Goal: Information Seeking & Learning: Find contact information

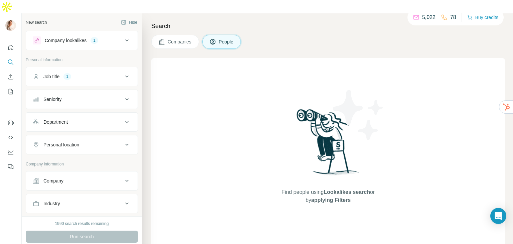
click at [123, 36] on icon at bounding box center [127, 40] width 8 height 8
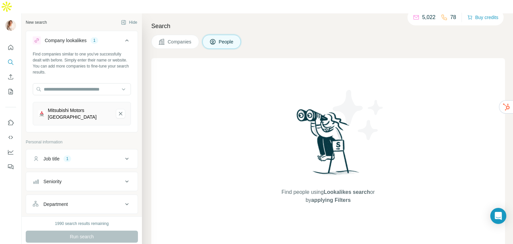
click at [119, 112] on icon "Mitsubishi Motors North America-remove-button" at bounding box center [120, 113] width 3 height 3
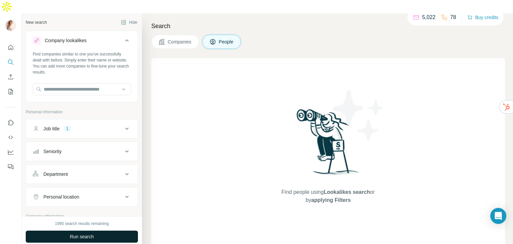
click at [117, 230] on button "Run search" at bounding box center [82, 236] width 112 height 12
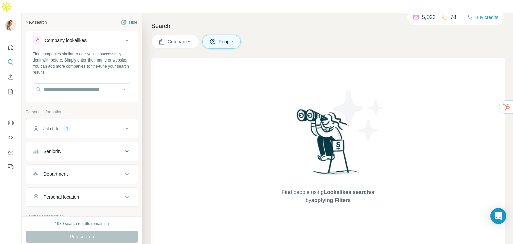
click at [101, 121] on button "Job title 1" at bounding box center [82, 129] width 112 height 16
click at [124, 158] on icon "button" at bounding box center [126, 160] width 5 height 5
click at [97, 139] on input "text" at bounding box center [75, 145] width 85 height 12
type input "**********"
click at [96, 163] on button "Seniority" at bounding box center [82, 171] width 112 height 16
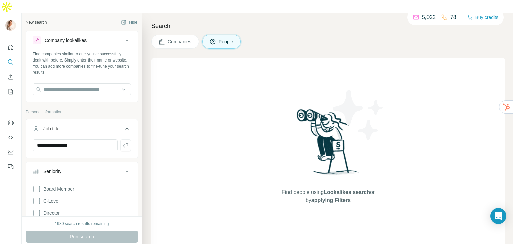
scroll to position [33, 0]
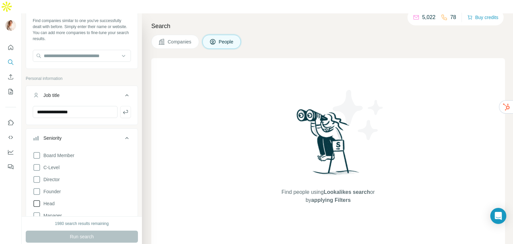
click at [39, 199] on icon at bounding box center [37, 203] width 8 height 8
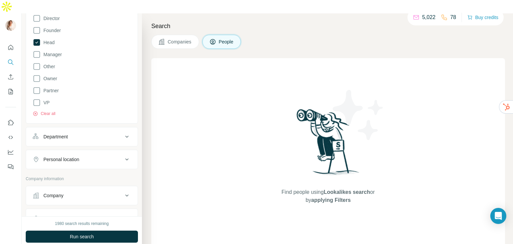
scroll to position [200, 0]
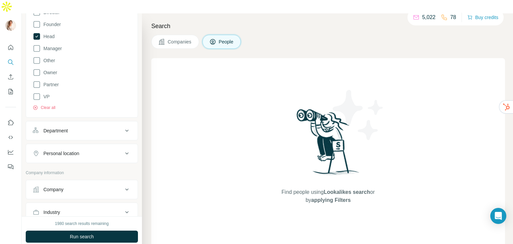
click at [86, 209] on div "Industry" at bounding box center [78, 212] width 90 height 7
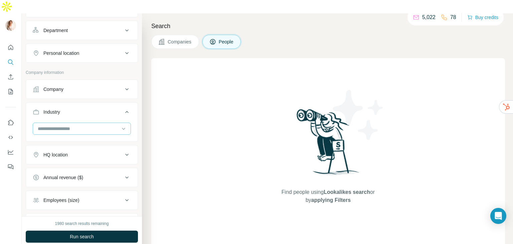
click at [95, 125] on input at bounding box center [78, 128] width 82 height 7
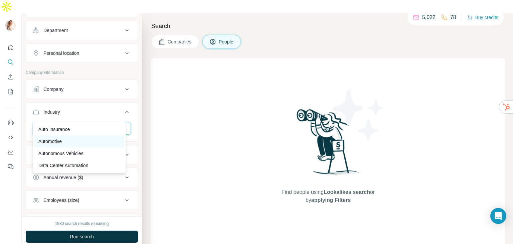
type input "****"
click at [84, 142] on div "Automotive" at bounding box center [79, 141] width 82 height 7
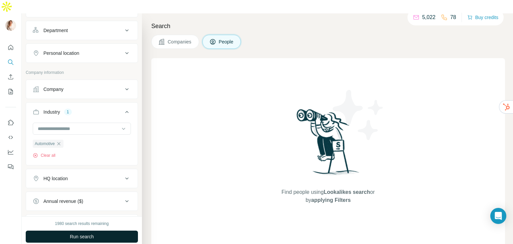
click at [83, 233] on span "Run search" at bounding box center [82, 236] width 24 height 7
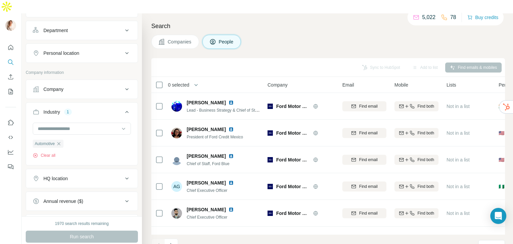
click at [67, 86] on div "Company" at bounding box center [78, 89] width 90 height 7
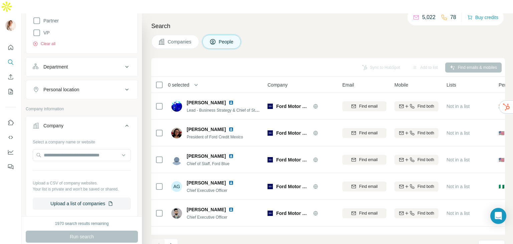
scroll to position [267, 0]
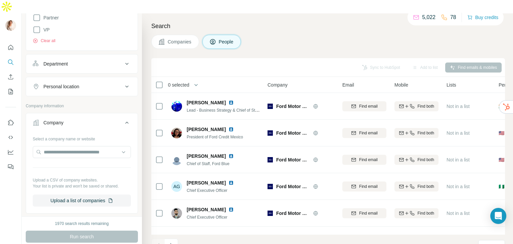
click at [80, 56] on button "Department" at bounding box center [82, 64] width 112 height 16
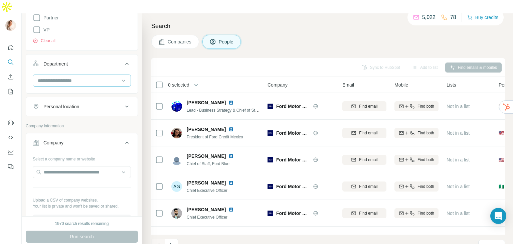
click at [77, 75] on div at bounding box center [78, 80] width 82 height 11
type input "***"
click at [73, 78] on p "Marketing and Advertising" at bounding box center [65, 81] width 54 height 7
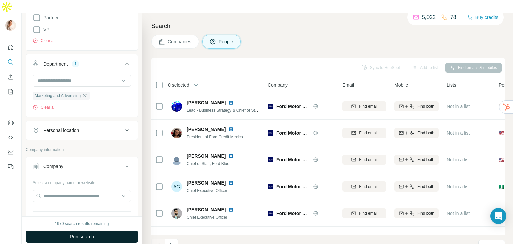
click at [82, 233] on span "Run search" at bounding box center [82, 236] width 24 height 7
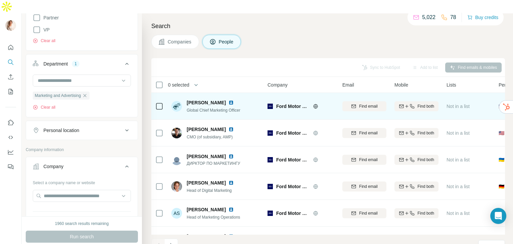
click at [228, 100] on img at bounding box center [230, 102] width 5 height 5
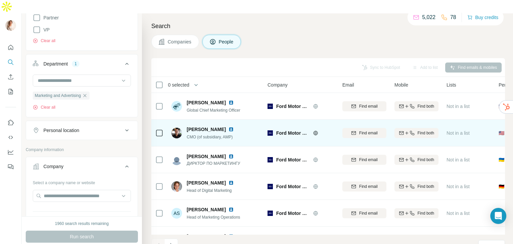
click at [228, 127] on img at bounding box center [230, 129] width 5 height 5
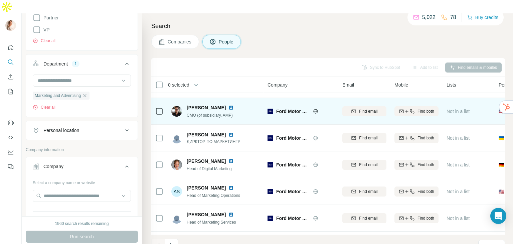
scroll to position [33, 0]
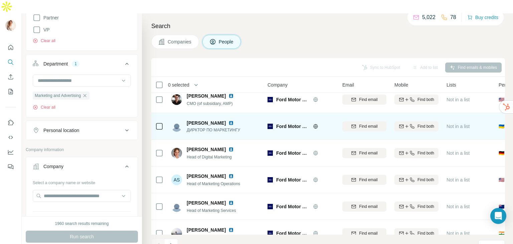
click at [229, 120] on img at bounding box center [230, 122] width 5 height 5
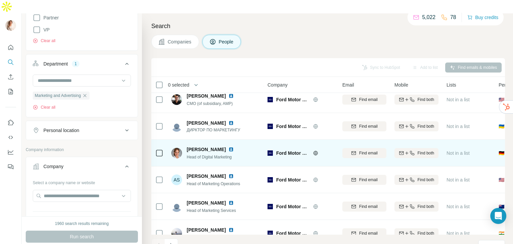
click at [228, 147] on img at bounding box center [230, 149] width 5 height 5
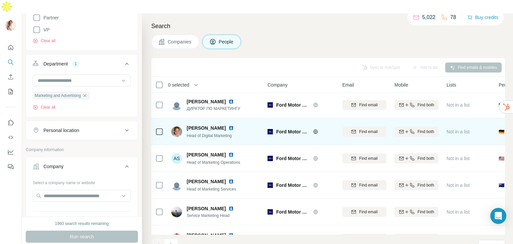
scroll to position [67, 0]
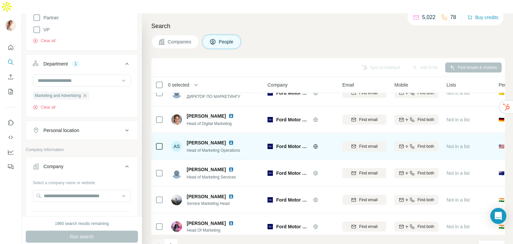
click at [231, 140] on img at bounding box center [230, 142] width 5 height 5
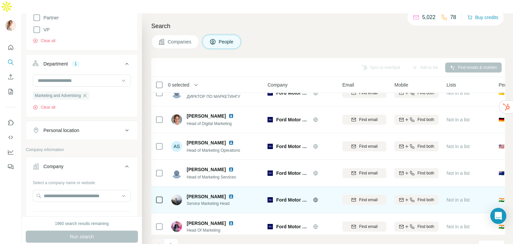
scroll to position [100, 0]
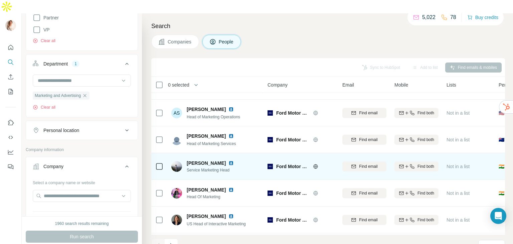
click at [228, 160] on img at bounding box center [230, 162] width 5 height 5
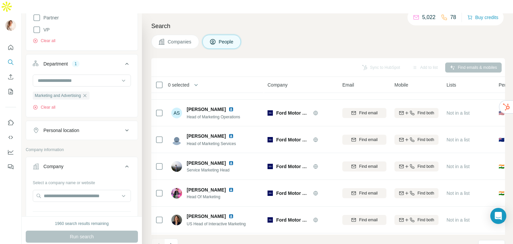
click at [92, 127] on div "Personal location" at bounding box center [78, 130] width 90 height 7
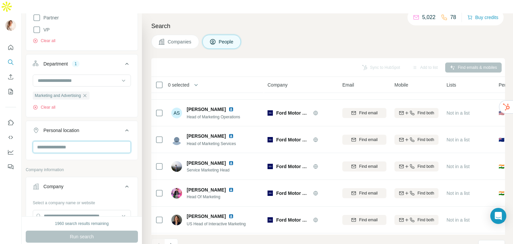
click at [92, 141] on input "text" at bounding box center [82, 147] width 98 height 12
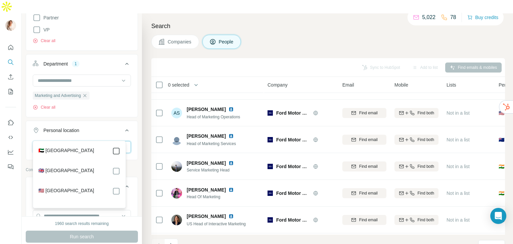
type input "****"
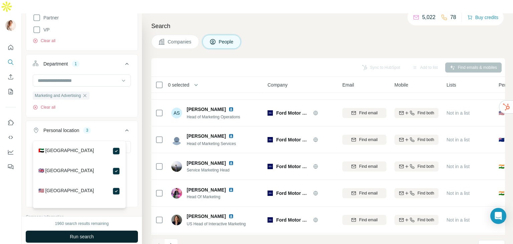
click at [94, 233] on span "Run search" at bounding box center [82, 236] width 24 height 7
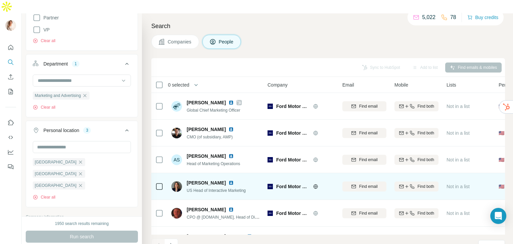
click at [228, 180] on img at bounding box center [230, 182] width 5 height 5
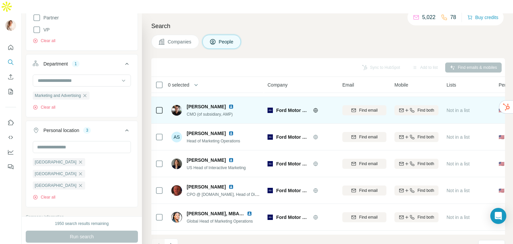
scroll to position [67, 0]
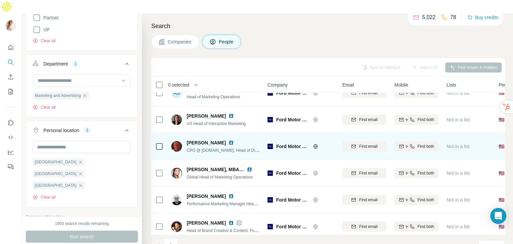
click at [228, 140] on img at bounding box center [230, 142] width 5 height 5
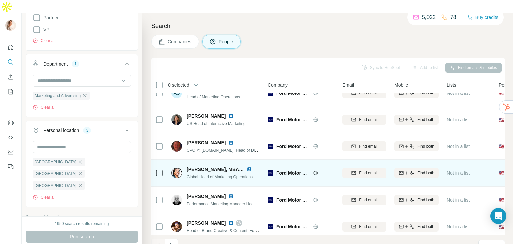
scroll to position [100, 0]
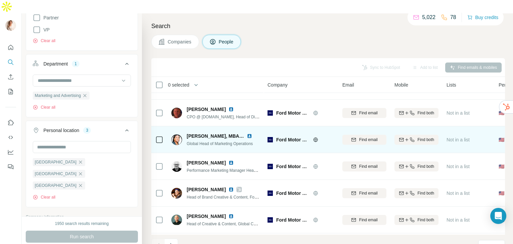
click at [249, 133] on img at bounding box center [249, 135] width 5 height 5
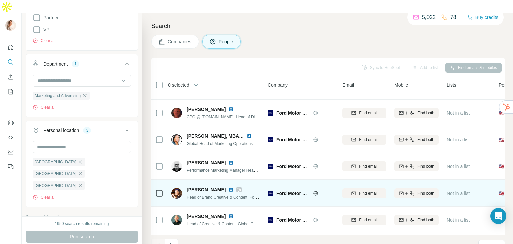
click at [228, 187] on img at bounding box center [230, 189] width 5 height 5
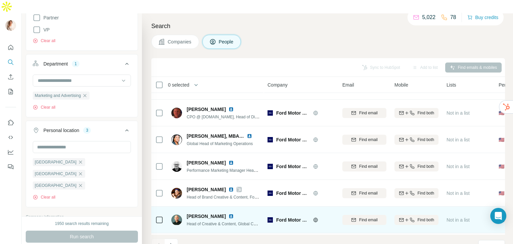
click at [228, 213] on img at bounding box center [230, 215] width 5 height 5
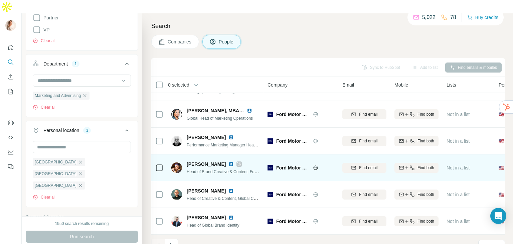
scroll to position [129, 0]
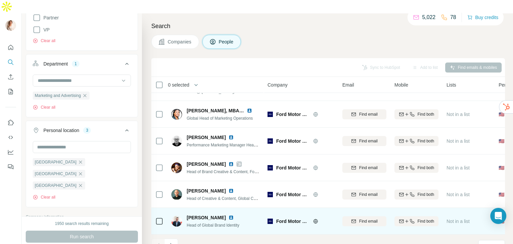
click at [228, 215] on img at bounding box center [230, 217] width 5 height 5
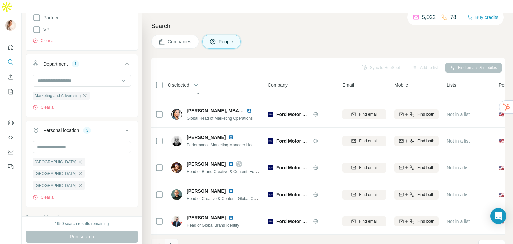
click at [172, 242] on icon "Navigate to next page" at bounding box center [171, 245] width 7 height 7
click at [173, 242] on icon "Navigate to next page" at bounding box center [171, 245] width 7 height 7
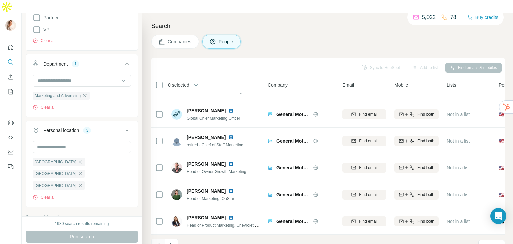
click at [161, 242] on icon "Navigate to previous page" at bounding box center [158, 245] width 7 height 7
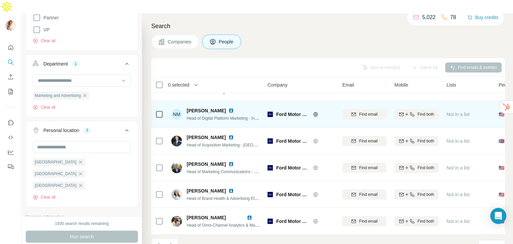
click at [228, 108] on img at bounding box center [230, 110] width 5 height 5
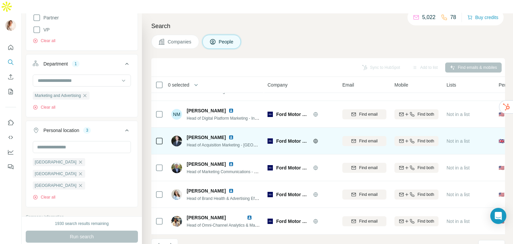
click at [228, 135] on img at bounding box center [230, 137] width 5 height 5
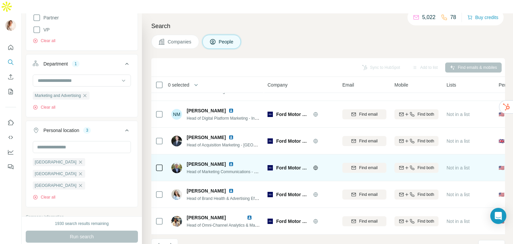
click at [228, 161] on img at bounding box center [230, 163] width 5 height 5
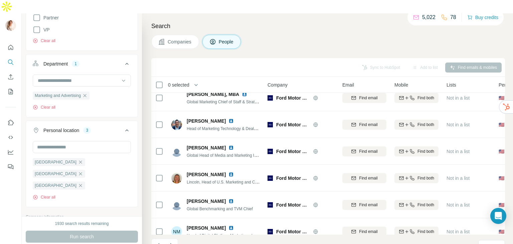
scroll to position [0, 0]
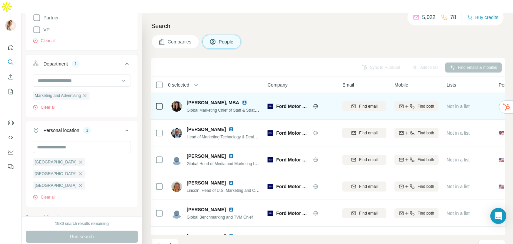
click at [242, 100] on img at bounding box center [244, 102] width 5 height 5
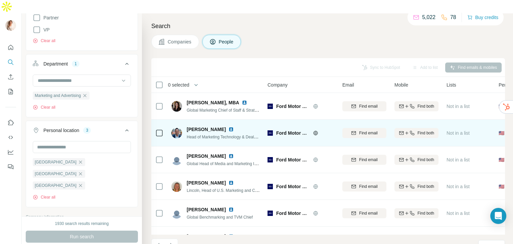
click at [224, 126] on div "[PERSON_NAME] Head of Marketing Technology & Dealer Platforms" at bounding box center [223, 133] width 73 height 14
click at [228, 127] on img at bounding box center [230, 129] width 5 height 5
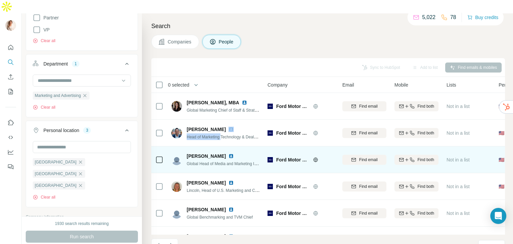
click at [228, 153] on img at bounding box center [230, 155] width 5 height 5
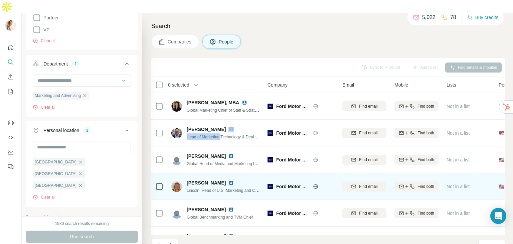
click at [232, 180] on img at bounding box center [230, 182] width 5 height 5
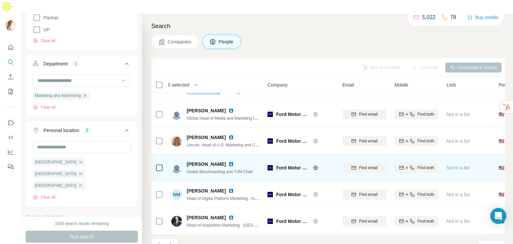
scroll to position [67, 0]
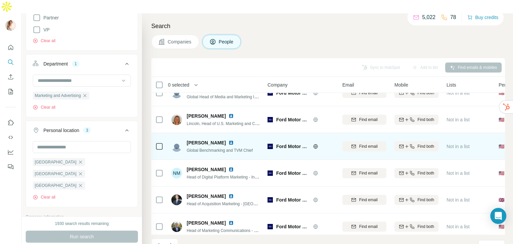
click at [228, 140] on img at bounding box center [230, 142] width 5 height 5
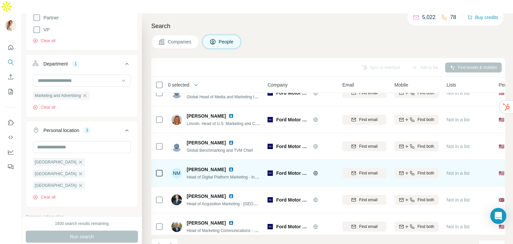
click at [228, 167] on img at bounding box center [230, 169] width 5 height 5
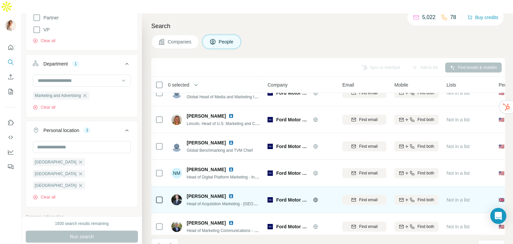
click at [228, 193] on img at bounding box center [230, 195] width 5 height 5
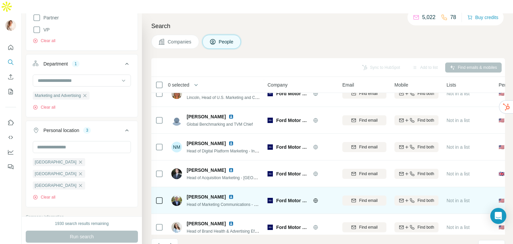
scroll to position [100, 0]
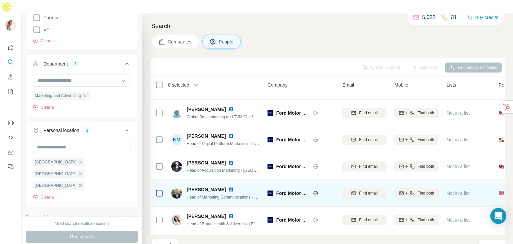
click at [228, 187] on img at bounding box center [230, 189] width 5 height 5
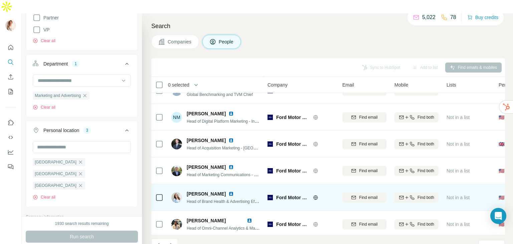
scroll to position [129, 0]
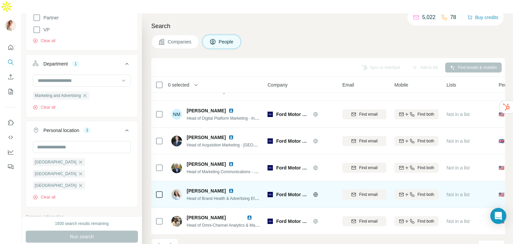
click at [230, 188] on img at bounding box center [230, 190] width 5 height 5
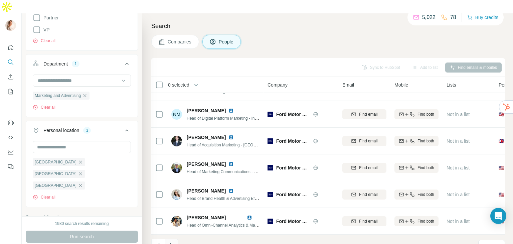
click at [175, 238] on button "Navigate to next page" at bounding box center [171, 244] width 13 height 13
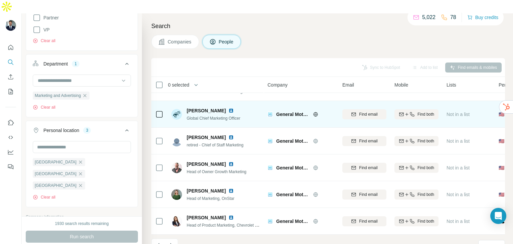
click at [228, 108] on img at bounding box center [230, 110] width 5 height 5
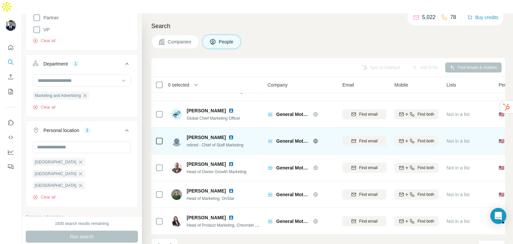
click at [228, 135] on div at bounding box center [234, 137] width 13 height 5
click at [228, 135] on img at bounding box center [230, 137] width 5 height 5
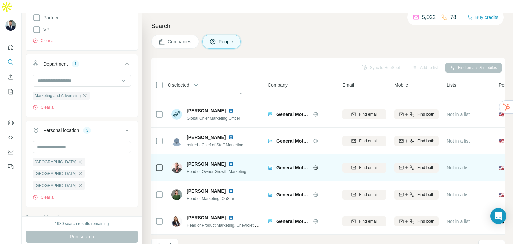
click at [228, 161] on img at bounding box center [230, 163] width 5 height 5
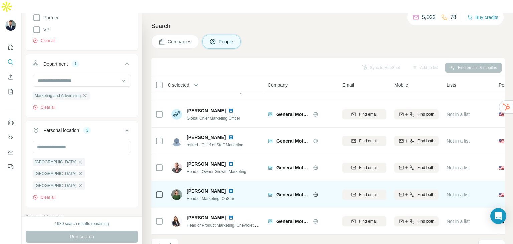
click at [212, 187] on div "[PERSON_NAME]" at bounding box center [214, 190] width 55 height 7
click at [228, 188] on img at bounding box center [230, 190] width 5 height 5
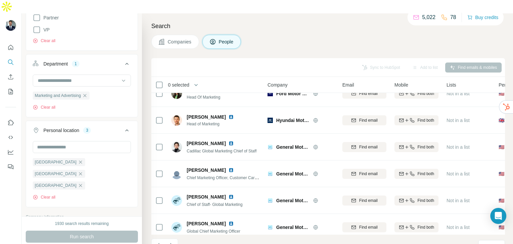
scroll to position [0, 0]
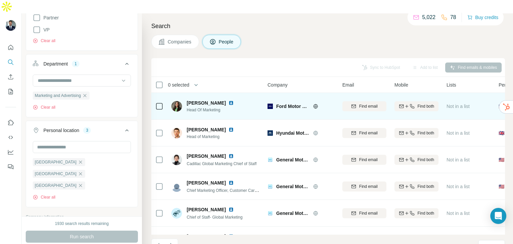
click at [228, 100] on img at bounding box center [230, 102] width 5 height 5
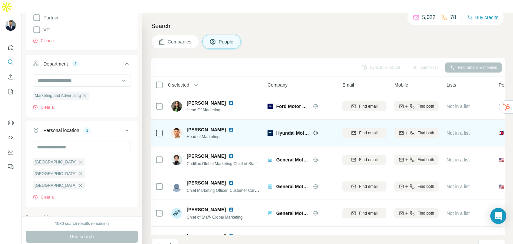
click at [228, 127] on img at bounding box center [230, 129] width 5 height 5
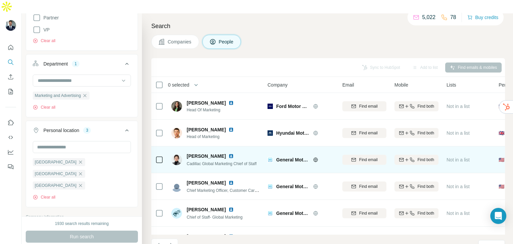
click at [230, 153] on img at bounding box center [230, 155] width 5 height 5
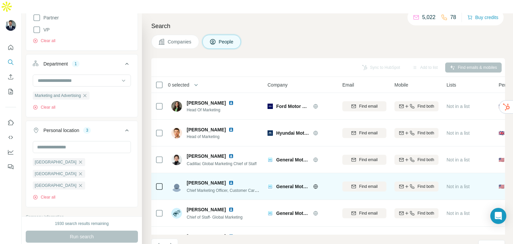
click at [234, 180] on img at bounding box center [230, 182] width 5 height 5
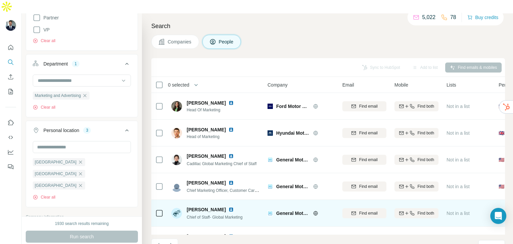
click at [228, 207] on img at bounding box center [230, 209] width 5 height 5
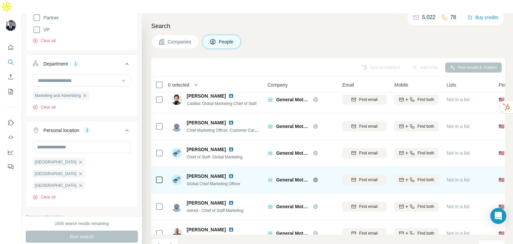
scroll to position [67, 0]
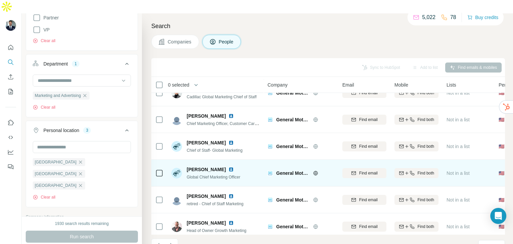
click at [228, 167] on img at bounding box center [230, 169] width 5 height 5
